Goal: Task Accomplishment & Management: Use online tool/utility

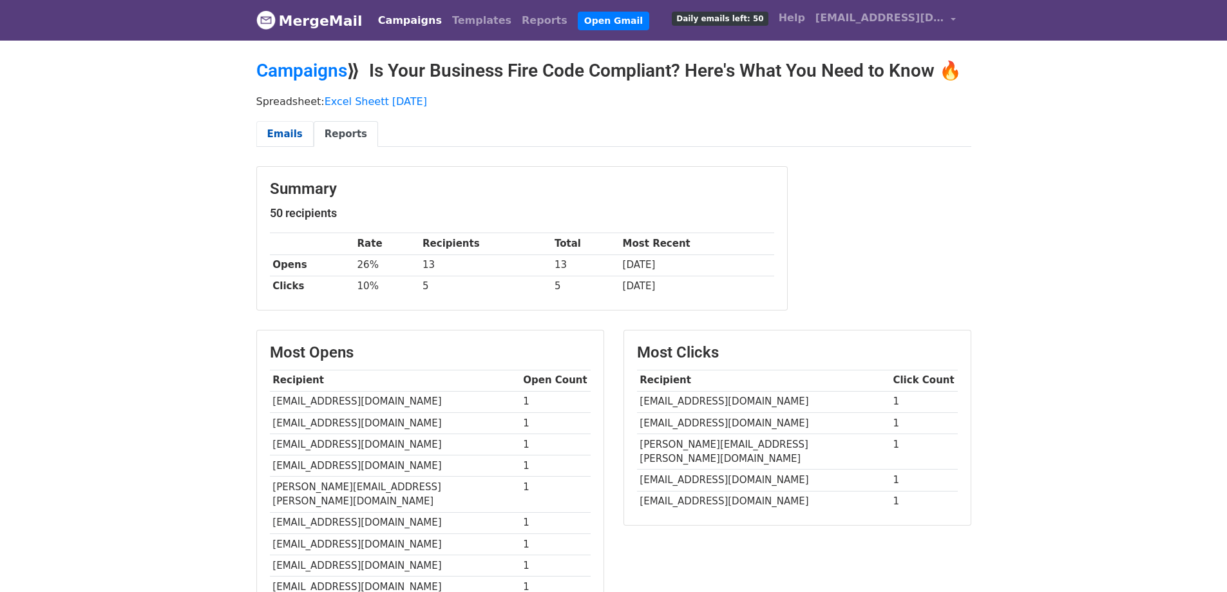
click at [296, 129] on link "Emails" at bounding box center [284, 134] width 57 height 26
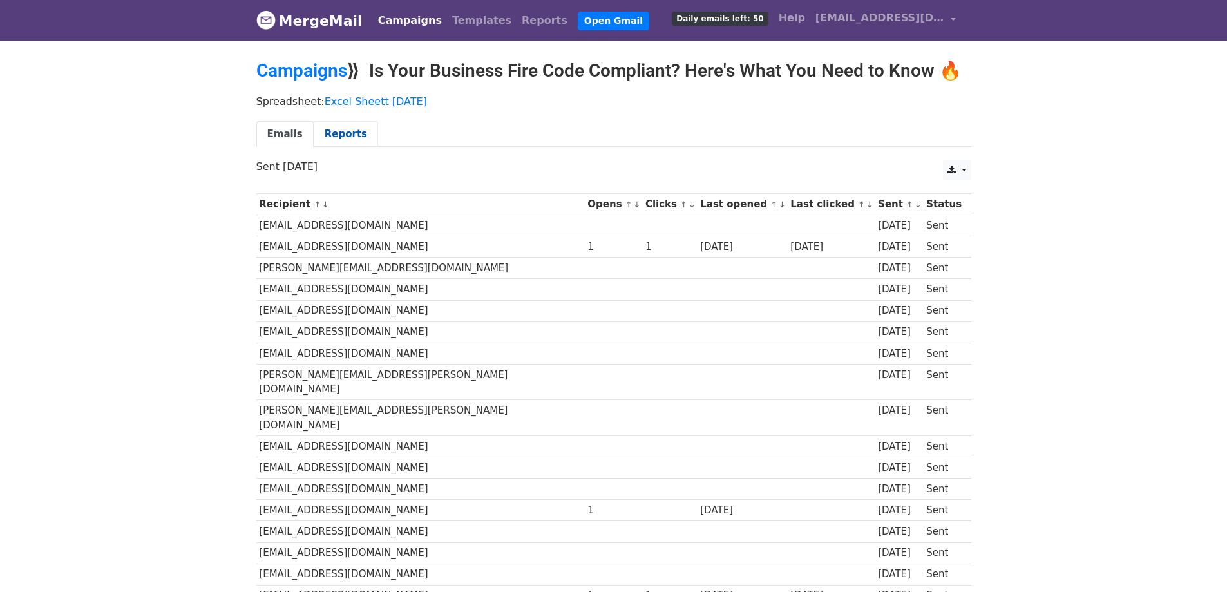
click at [325, 130] on link "Reports" at bounding box center [346, 134] width 64 height 26
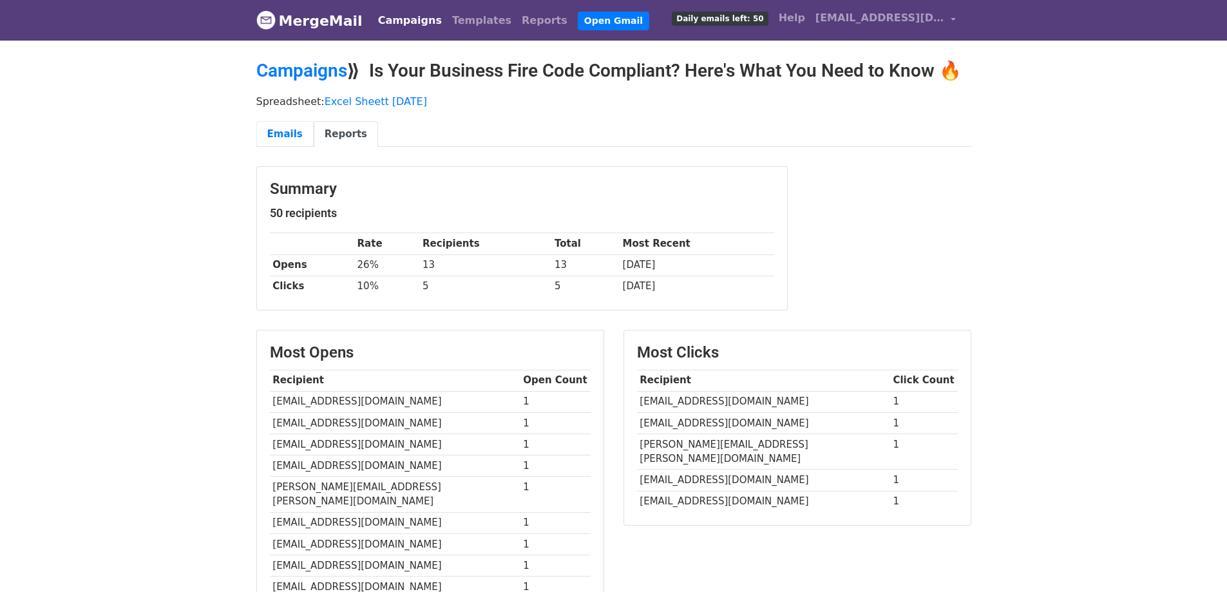
click at [288, 134] on link "Emails" at bounding box center [284, 134] width 57 height 26
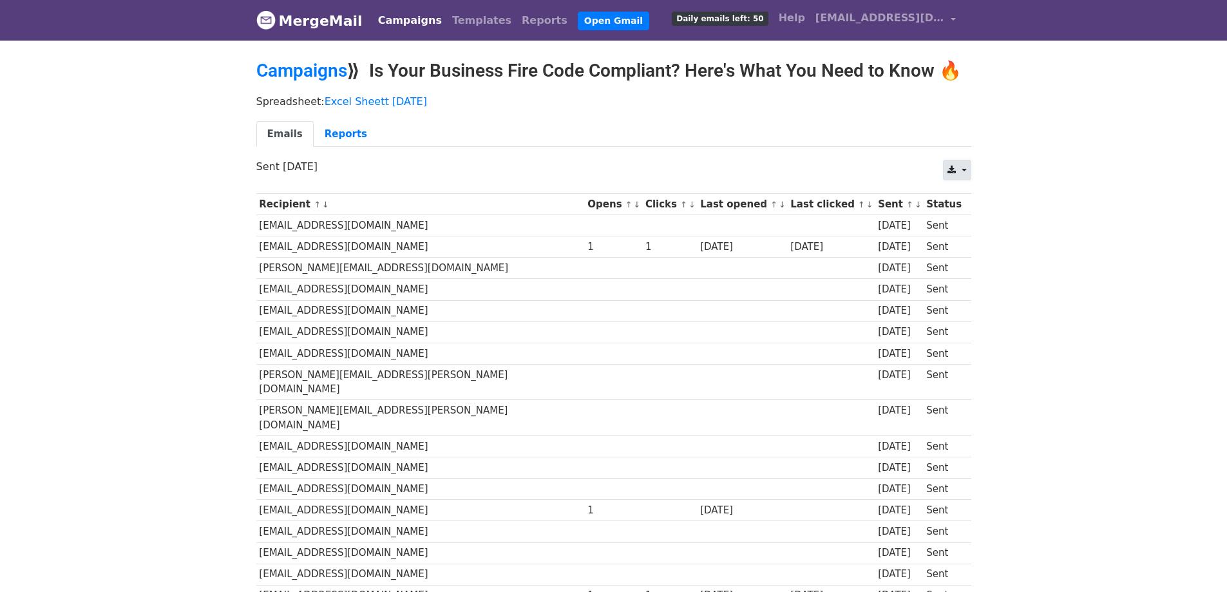
click at [962, 170] on link at bounding box center [957, 170] width 28 height 21
click at [964, 192] on link "CSV" at bounding box center [972, 199] width 58 height 21
